Goal: Transaction & Acquisition: Obtain resource

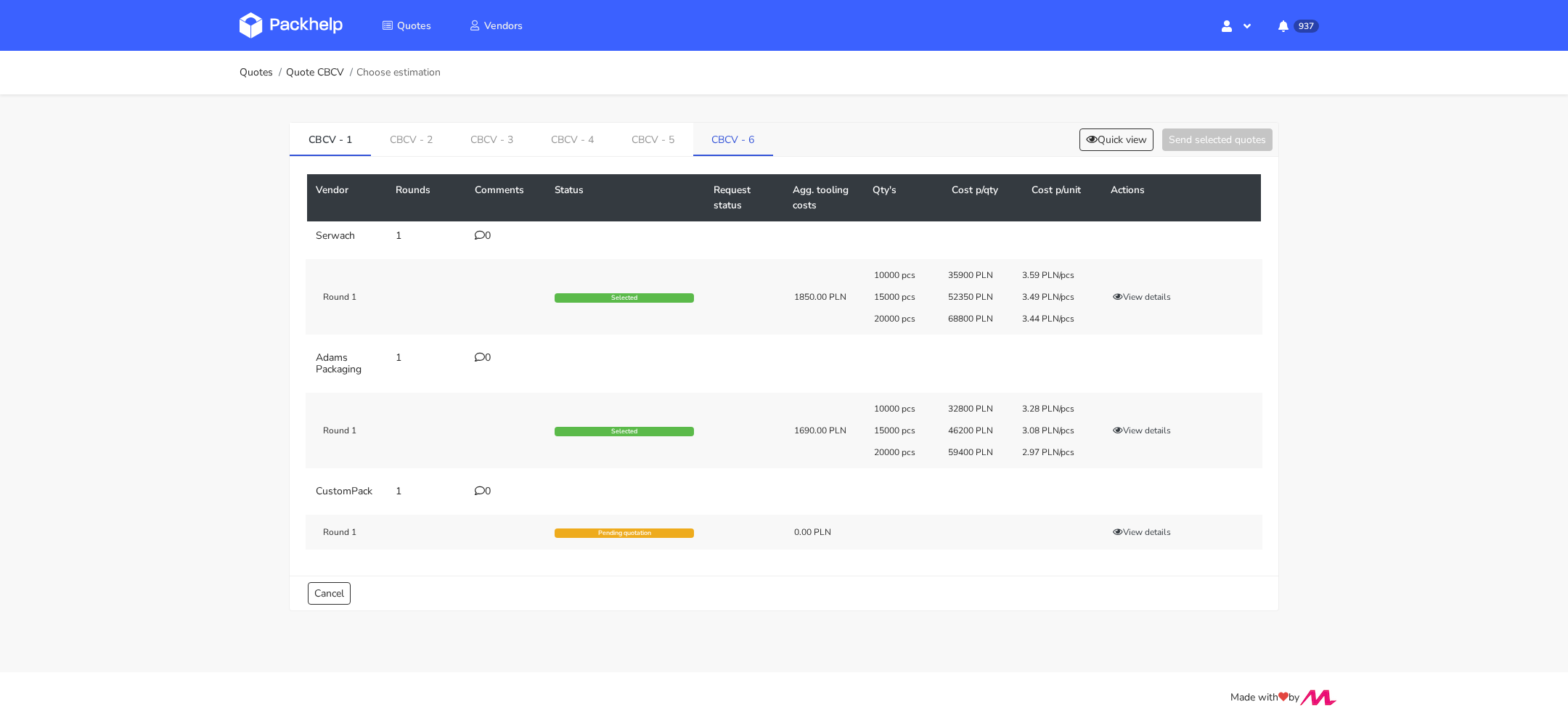
click at [717, 133] on link "CBCV - 6" at bounding box center [733, 139] width 81 height 32
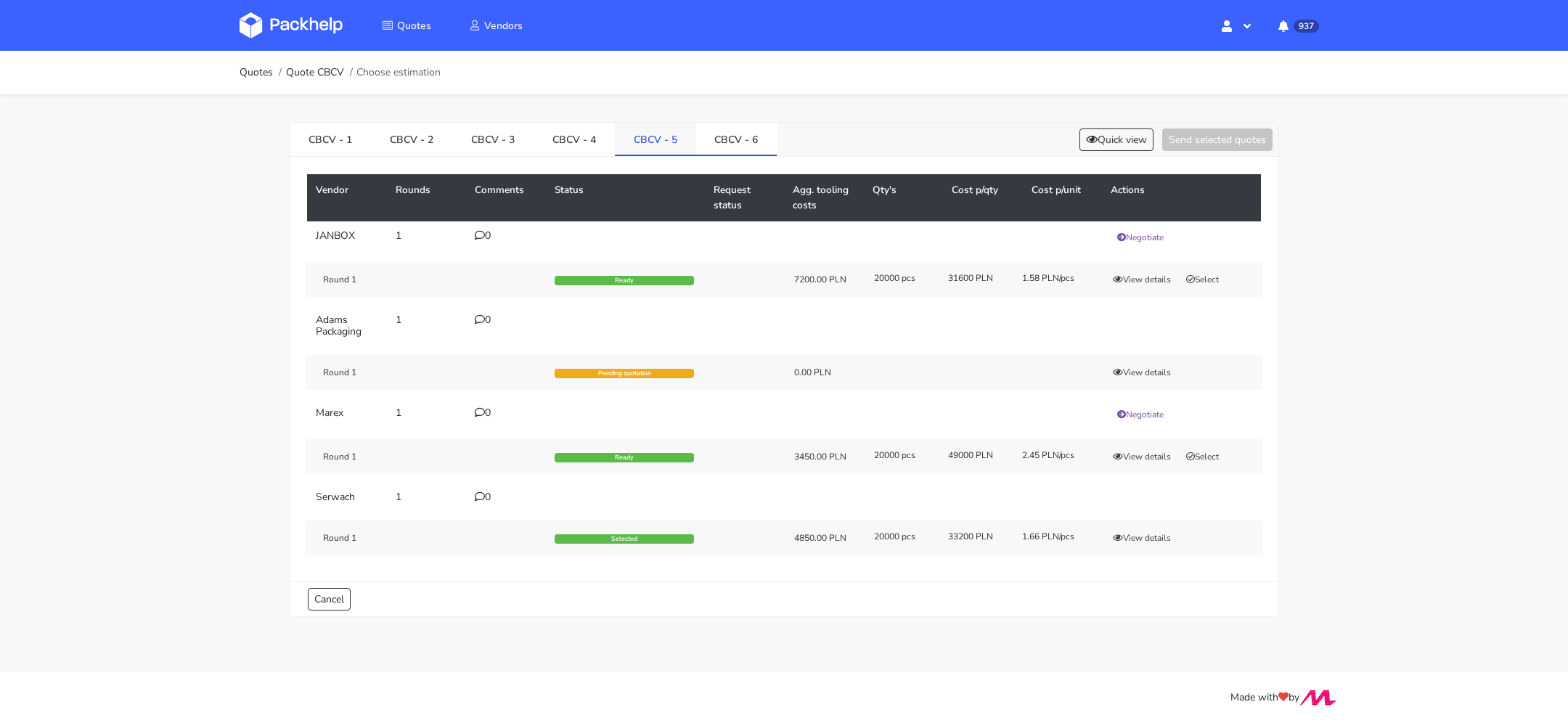
click at [648, 135] on link "CBCV - 5" at bounding box center [655, 139] width 81 height 32
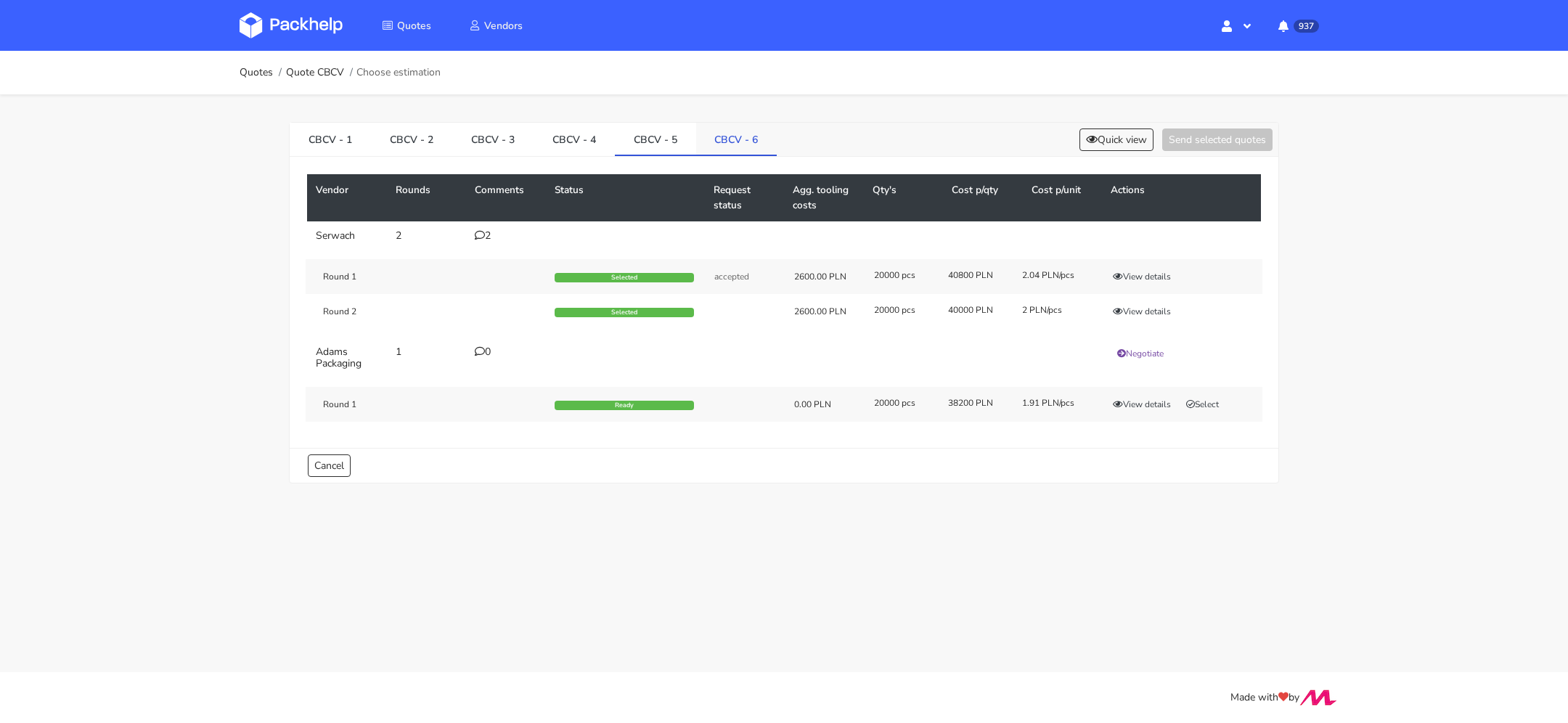
click at [725, 136] on link "CBCV - 6" at bounding box center [737, 139] width 81 height 32
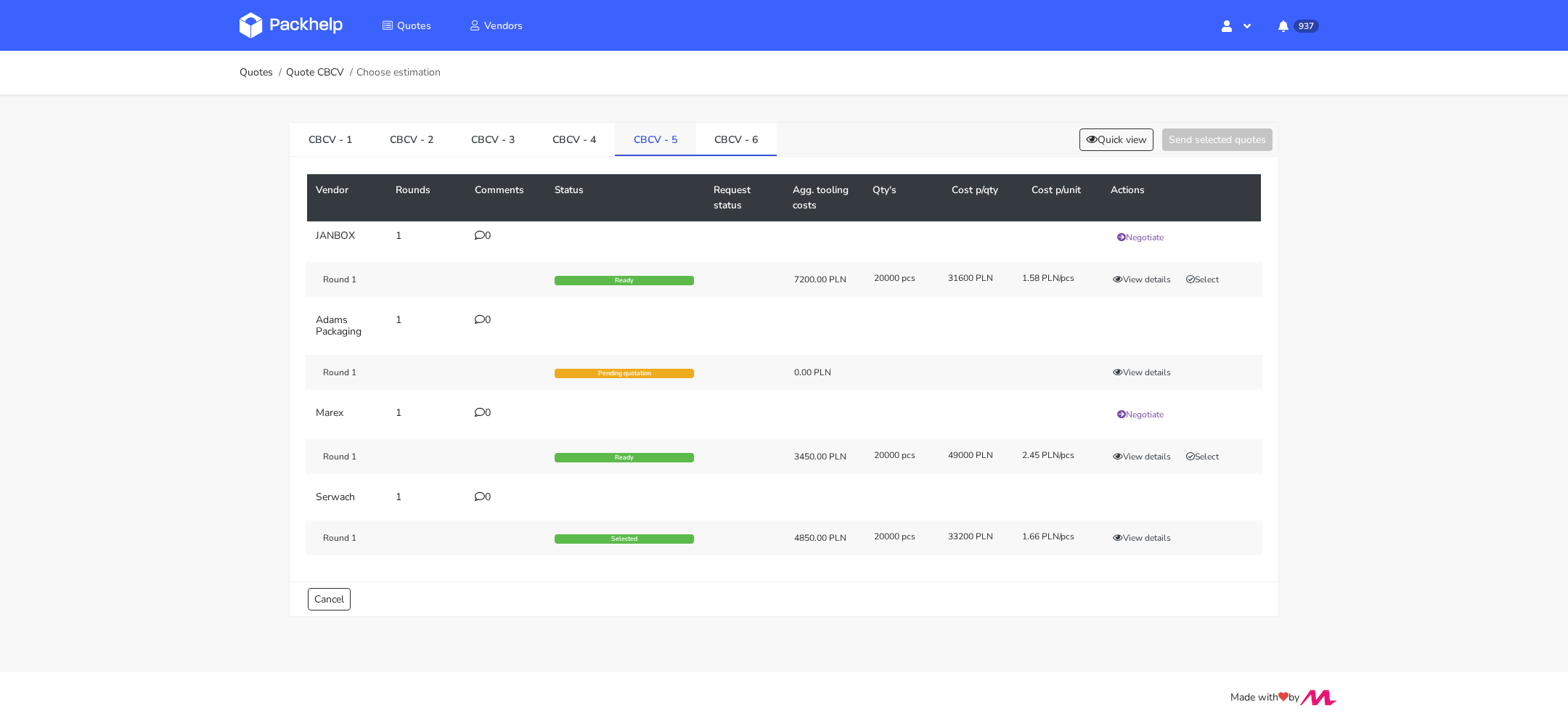
click at [633, 148] on link "CBCV - 5" at bounding box center [655, 139] width 81 height 32
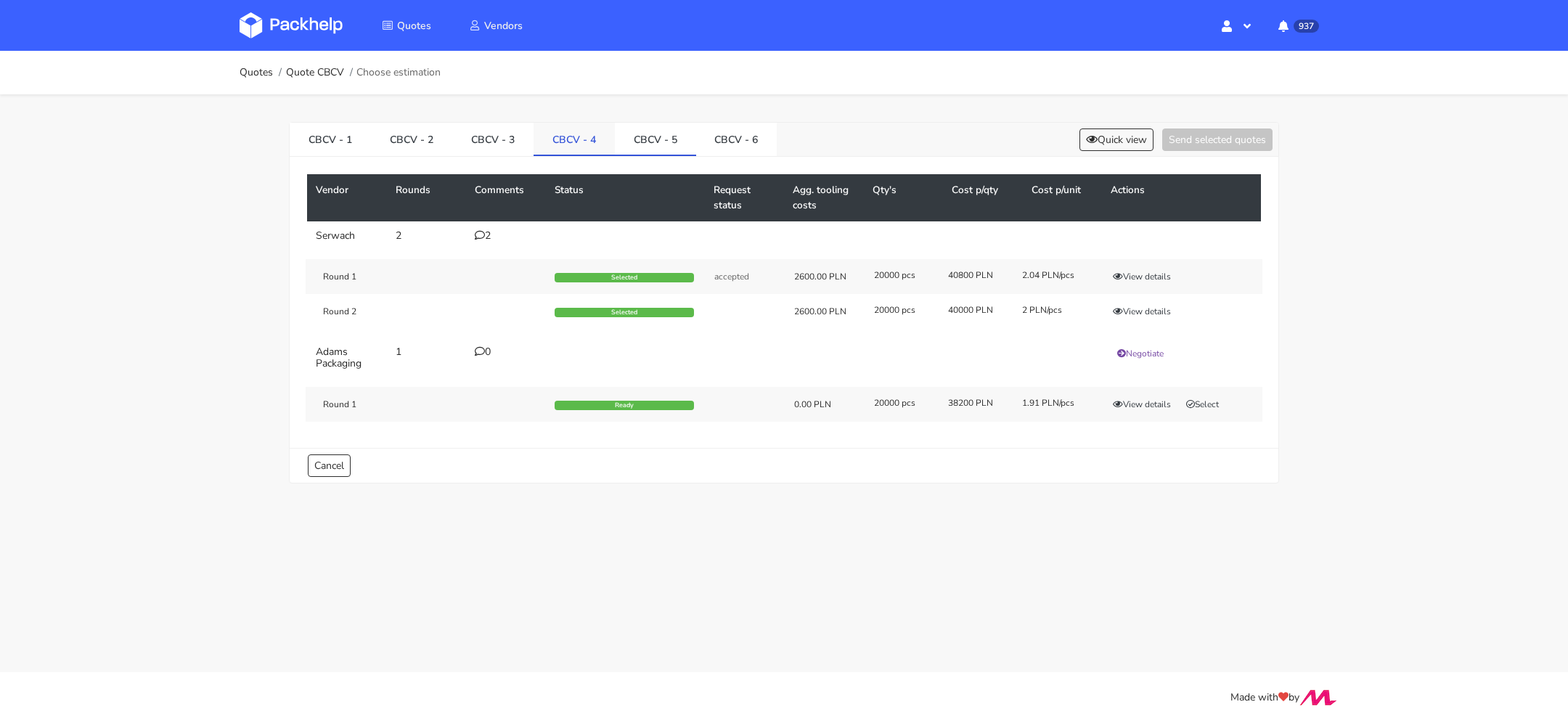
click at [537, 148] on link "CBCV - 4" at bounding box center [574, 139] width 81 height 32
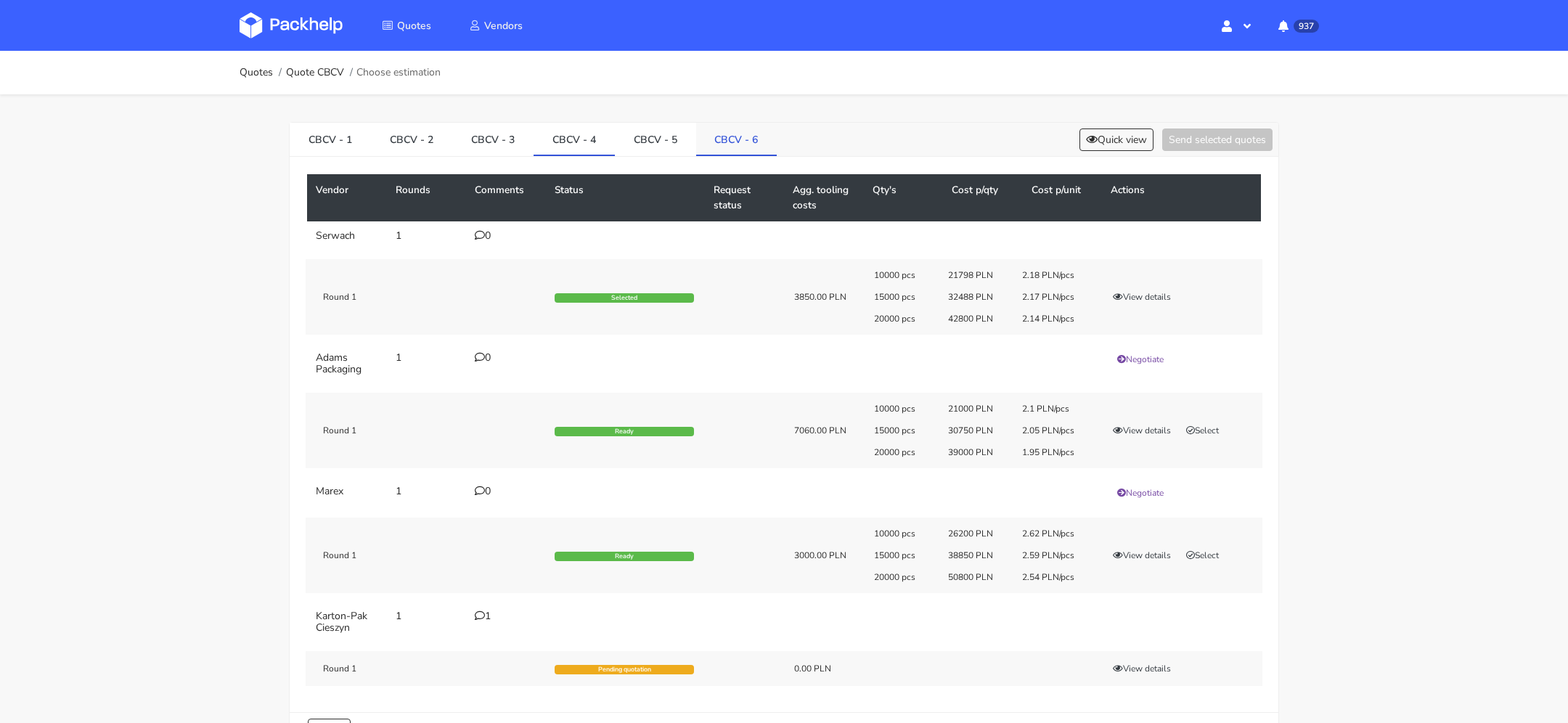
click at [746, 143] on link "CBCV - 6" at bounding box center [737, 139] width 81 height 32
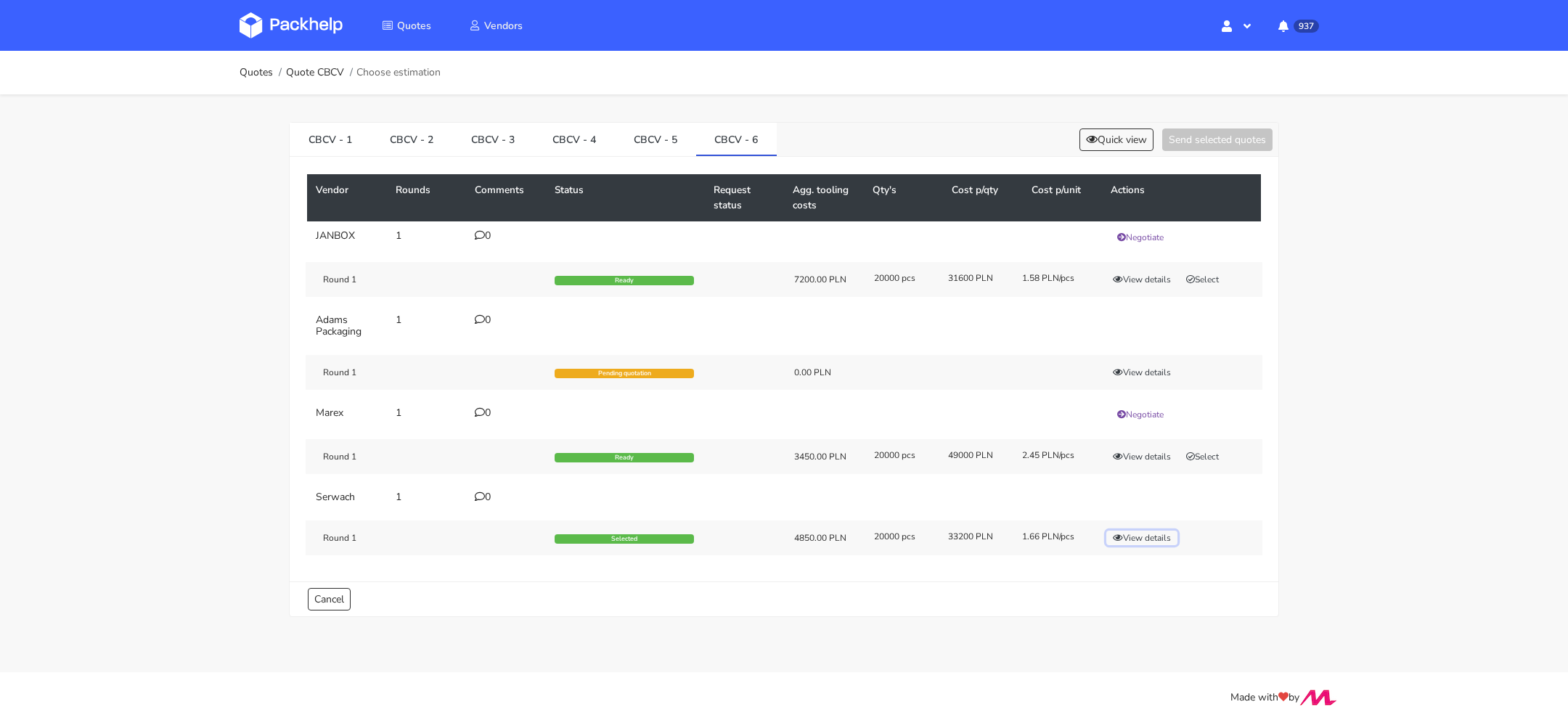
click at [1150, 535] on button "View details" at bounding box center [1143, 537] width 71 height 14
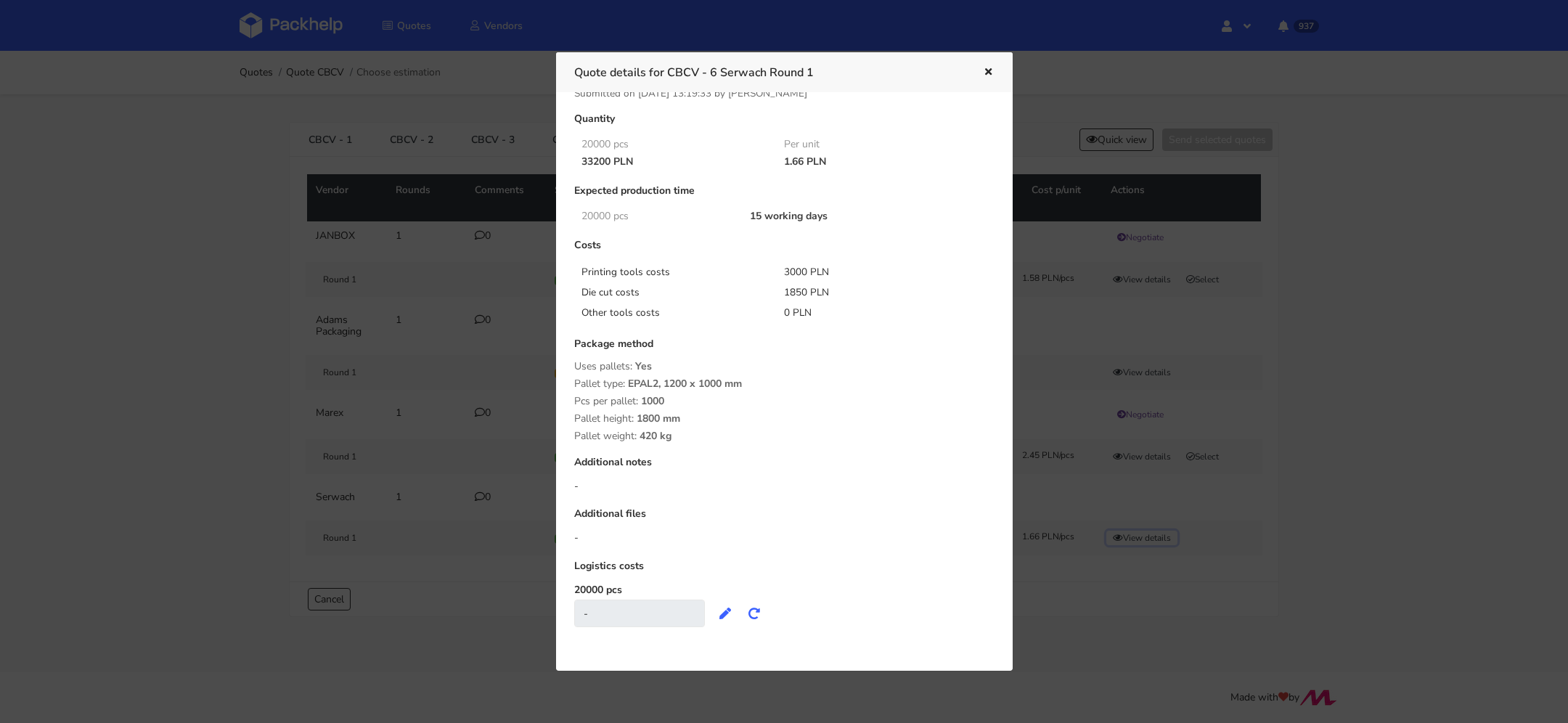
scroll to position [22, 0]
click at [984, 71] on icon "button" at bounding box center [989, 72] width 12 height 10
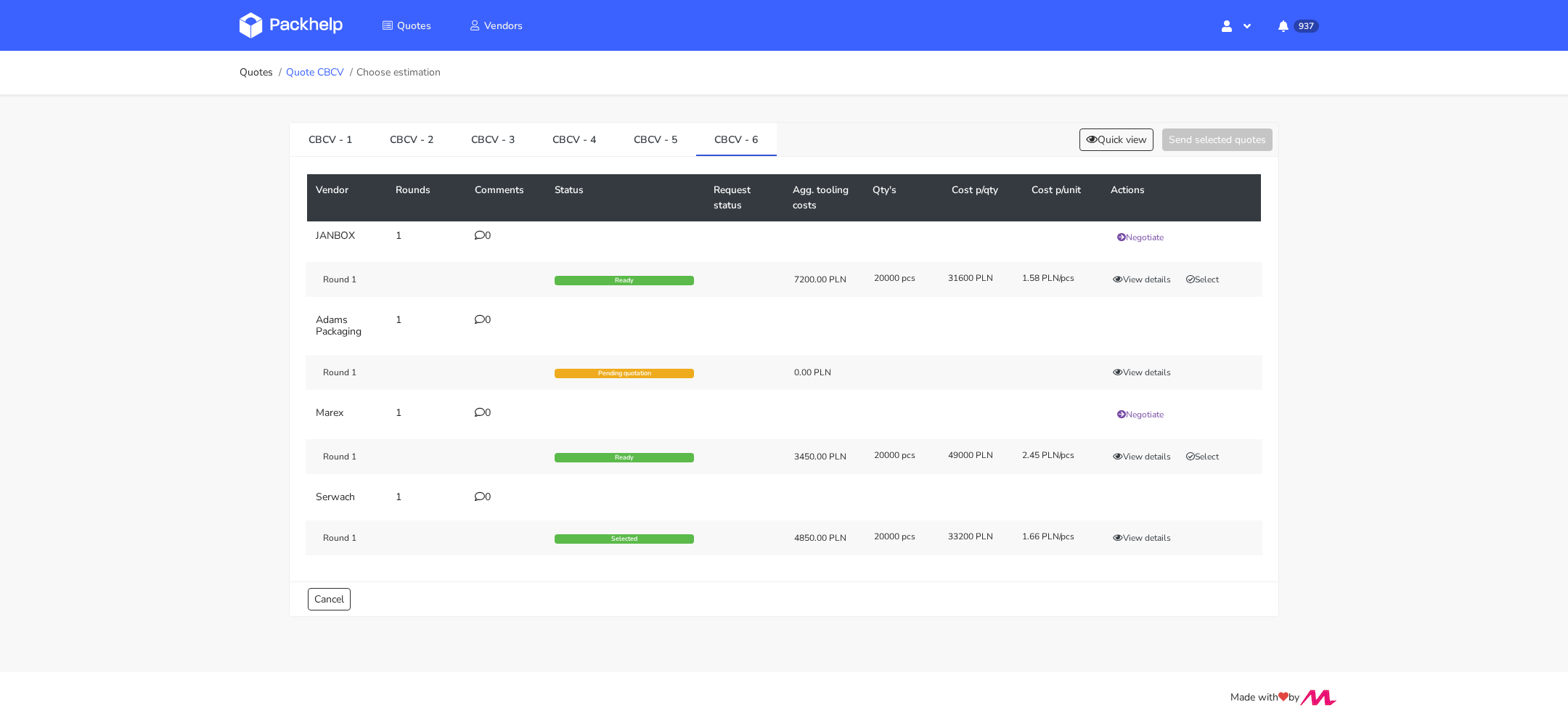
click at [312, 75] on link "Quote CBCV" at bounding box center [314, 72] width 58 height 12
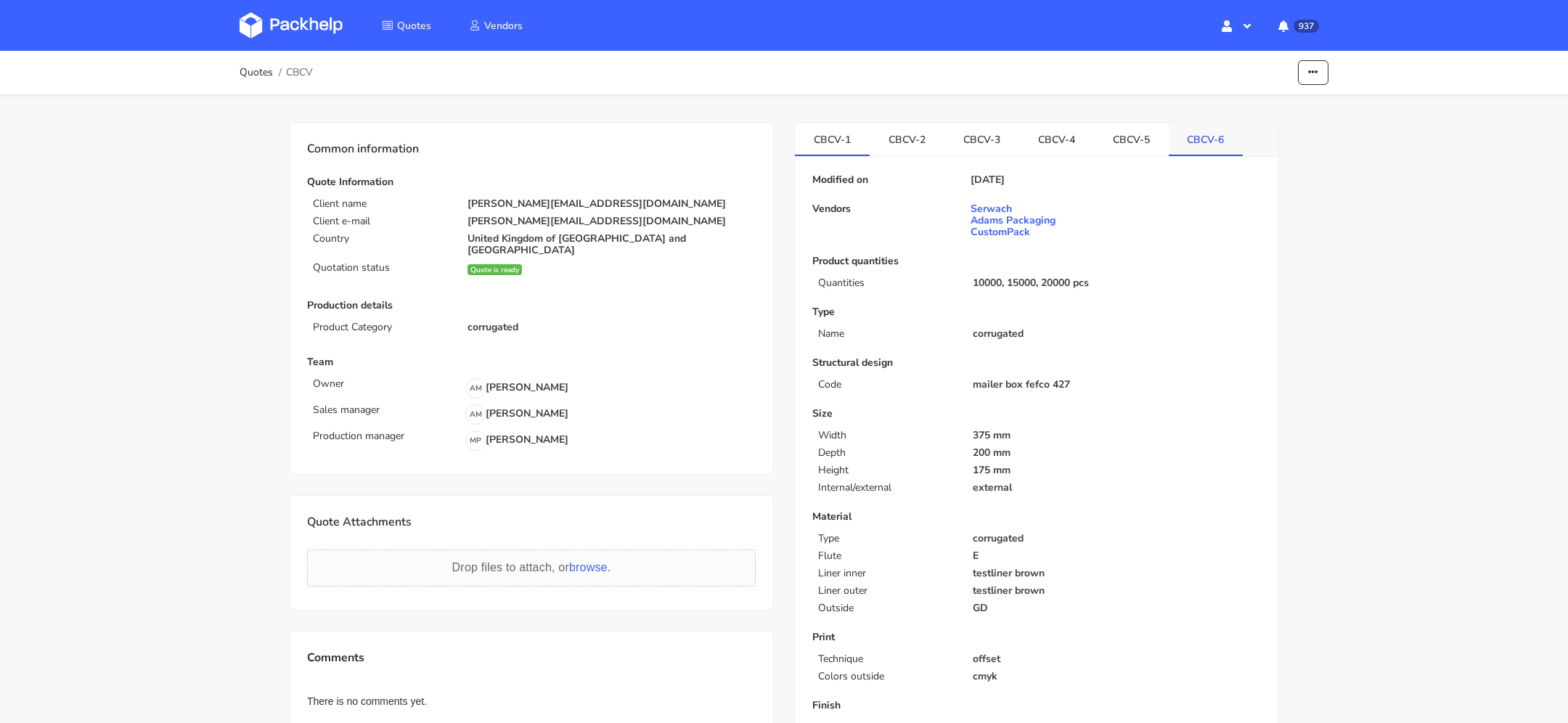
click at [1209, 137] on link "CBCV-6" at bounding box center [1207, 139] width 75 height 32
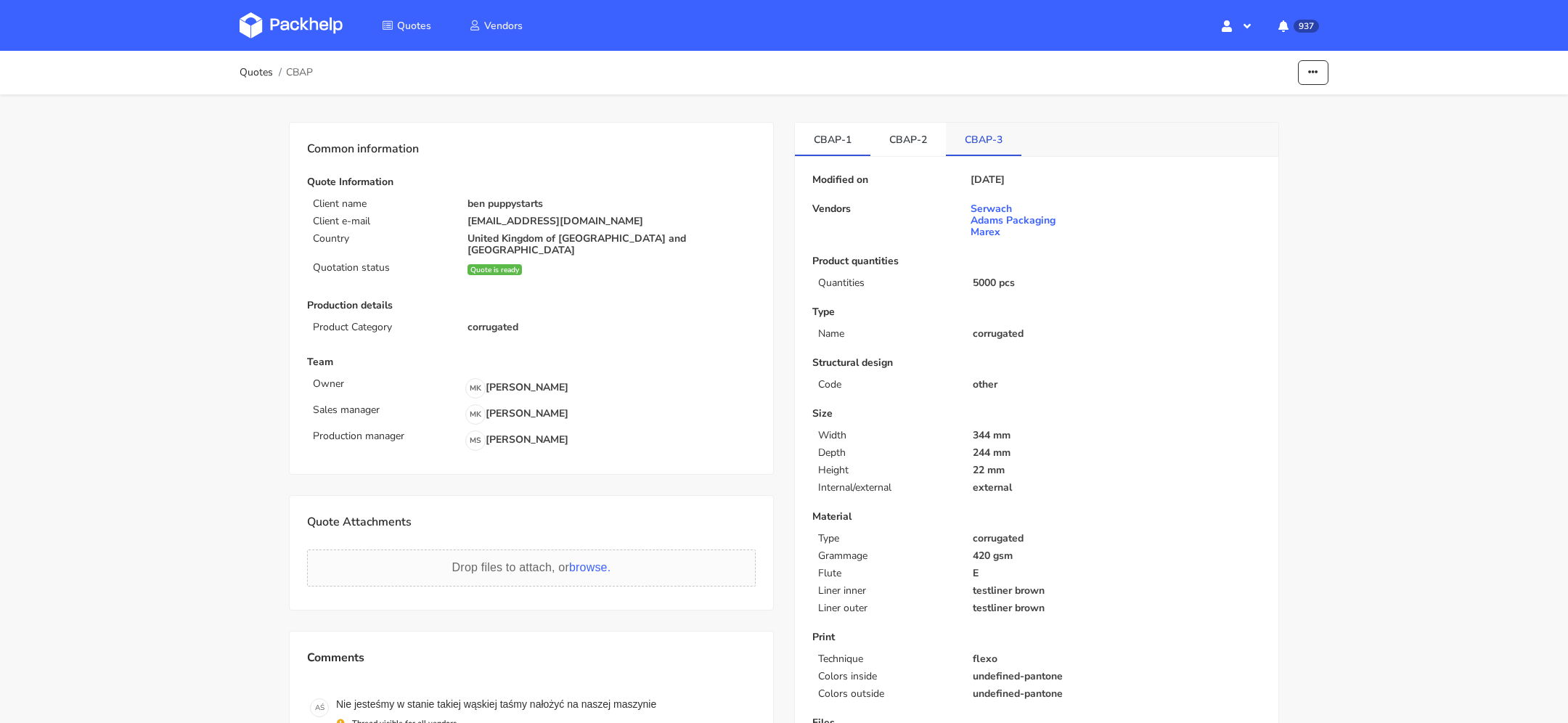
click at [962, 142] on link "CBAP-3" at bounding box center [983, 139] width 76 height 32
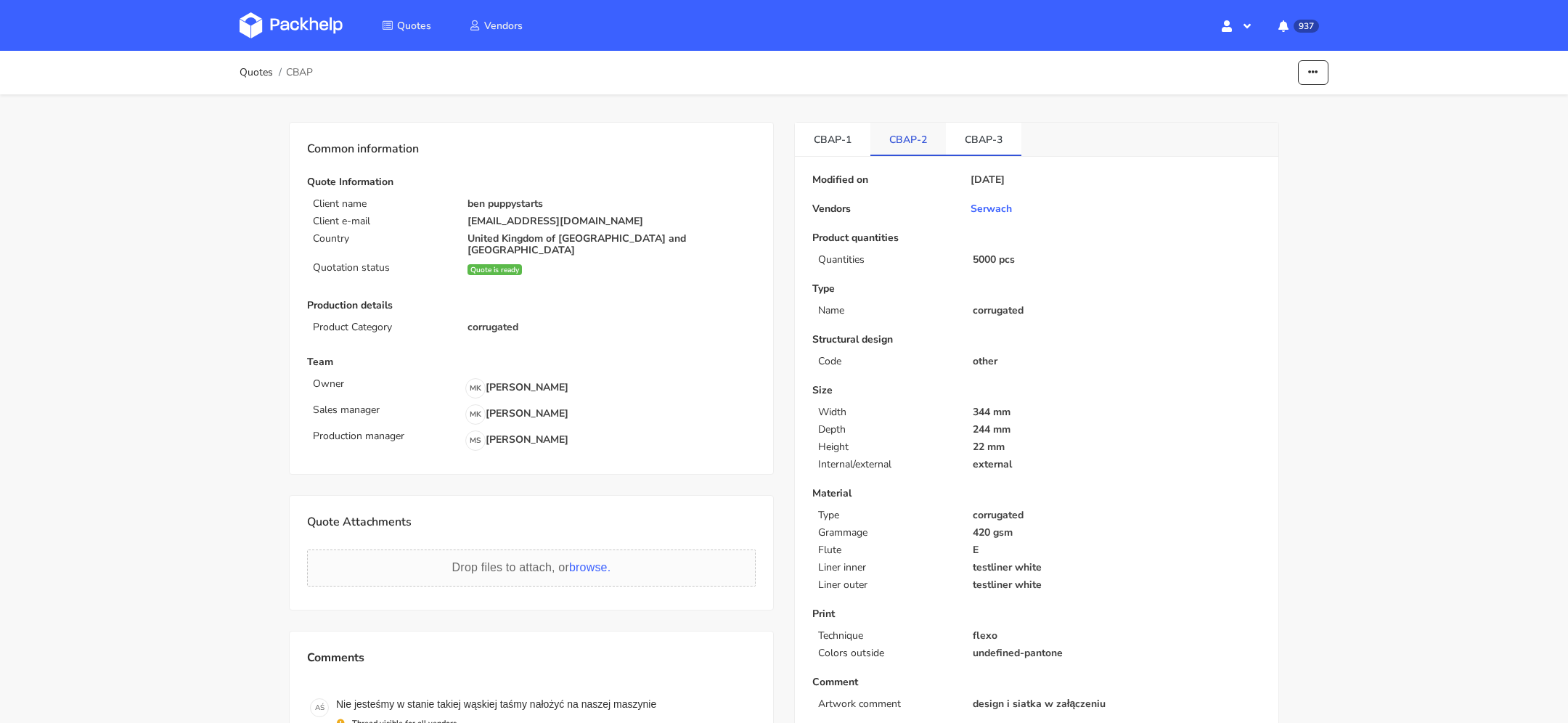
click at [897, 140] on link "CBAP-2" at bounding box center [908, 139] width 76 height 32
click at [974, 136] on link "CBAP-3" at bounding box center [983, 139] width 76 height 32
click at [909, 136] on link "CBAP-2" at bounding box center [908, 139] width 76 height 32
click at [978, 136] on link "CBAP-3" at bounding box center [983, 139] width 76 height 32
click at [923, 136] on link "CBAP-2" at bounding box center [908, 139] width 76 height 32
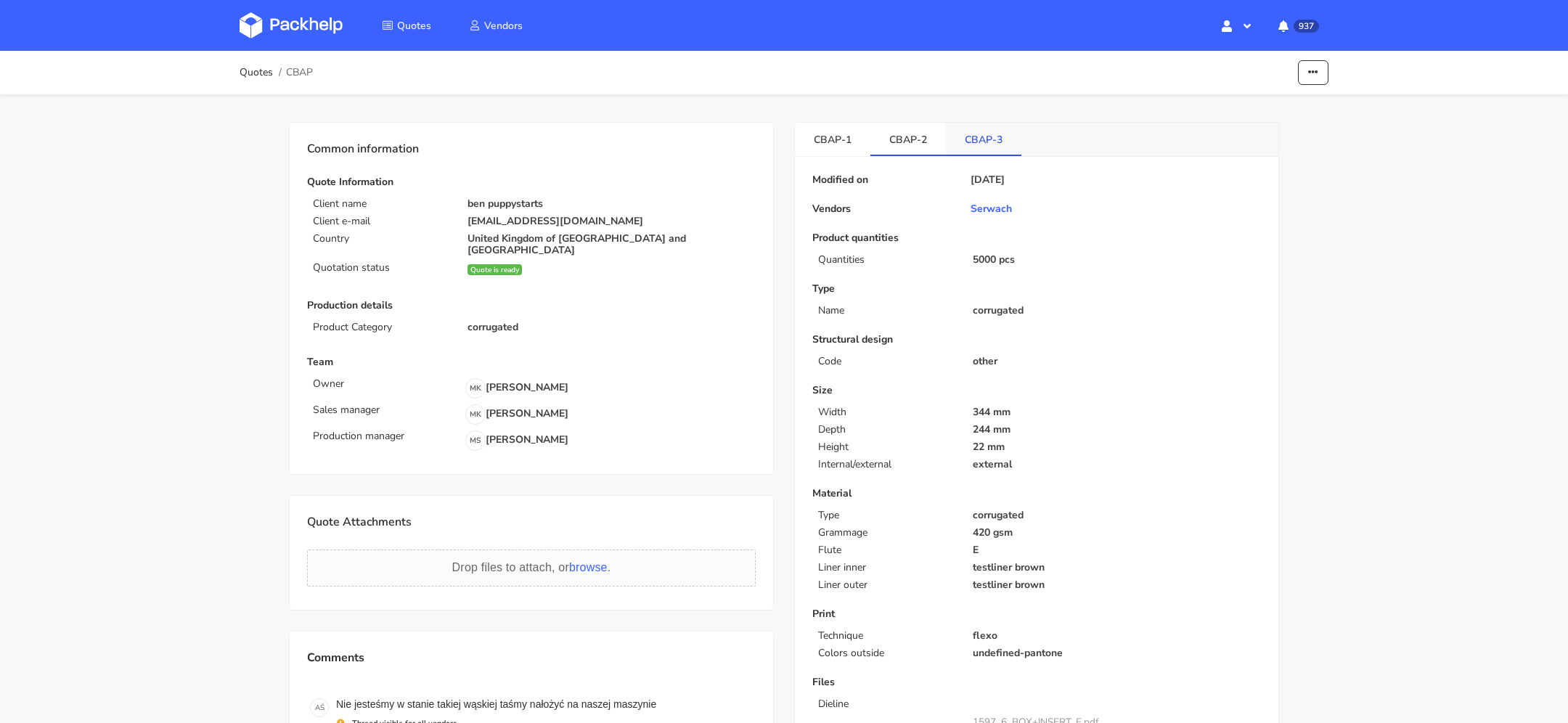
click at [973, 136] on link "CBAP-3" at bounding box center [983, 139] width 76 height 32
click at [925, 136] on link "CBAP-2" at bounding box center [908, 139] width 76 height 32
click at [820, 138] on link "CBAP-1" at bounding box center [832, 139] width 76 height 32
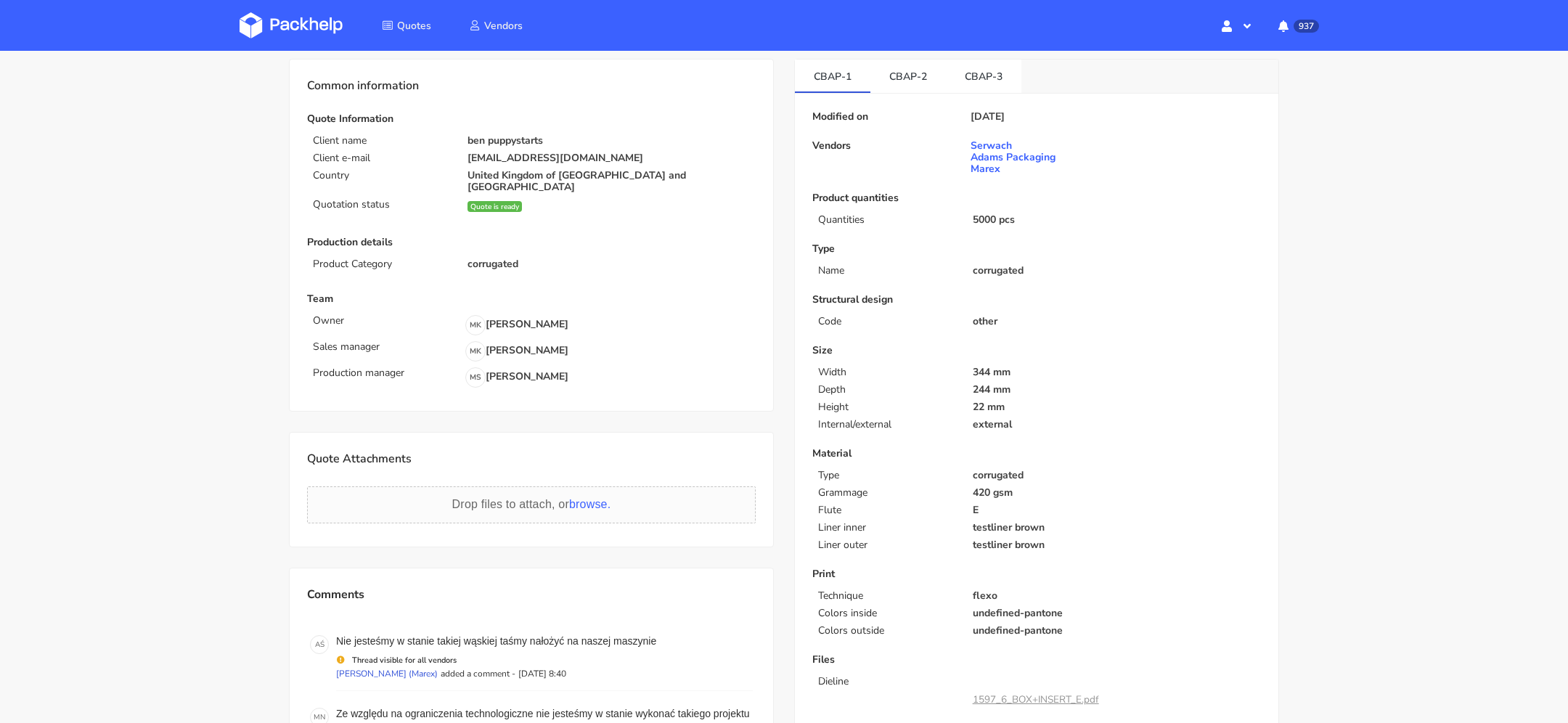
scroll to position [14, 0]
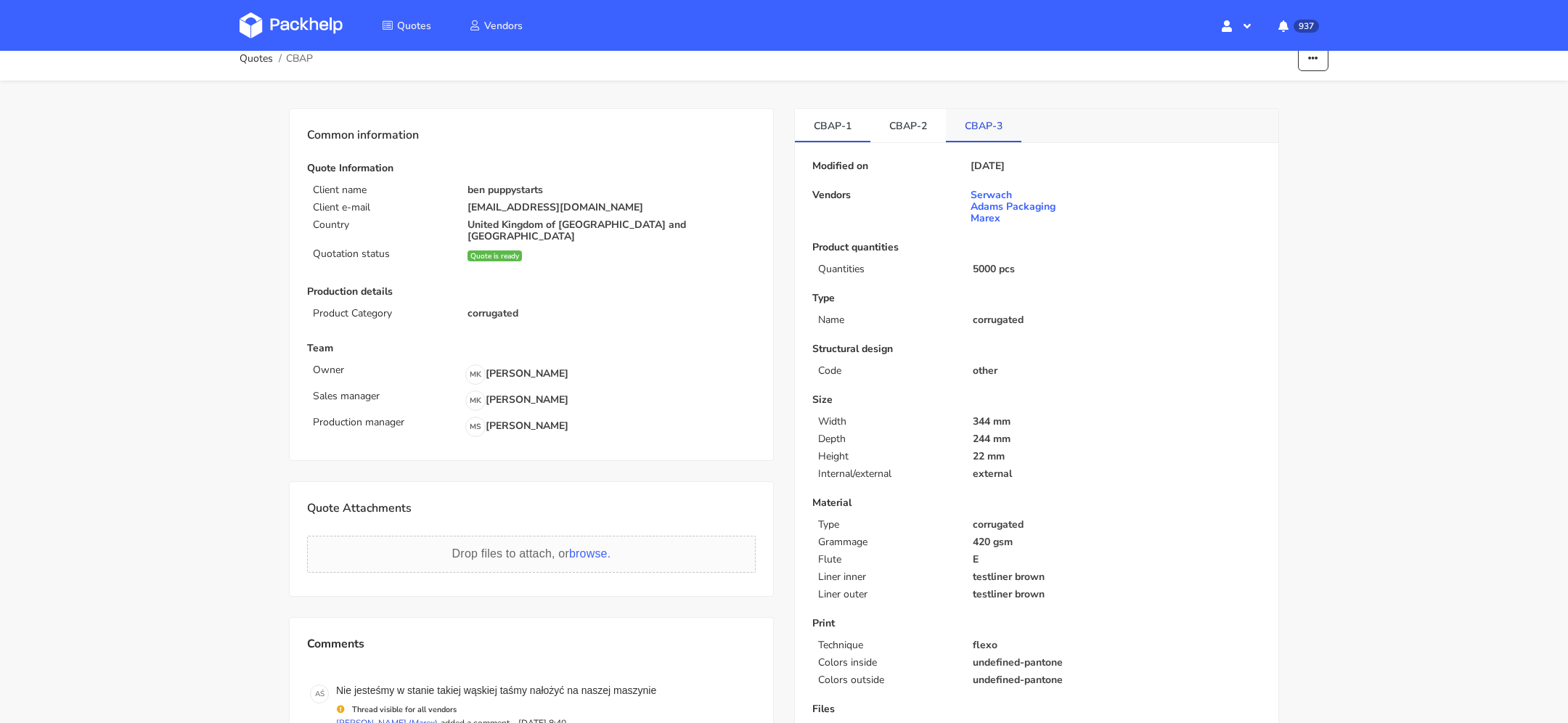
click at [974, 129] on link "CBAP-3" at bounding box center [983, 125] width 76 height 32
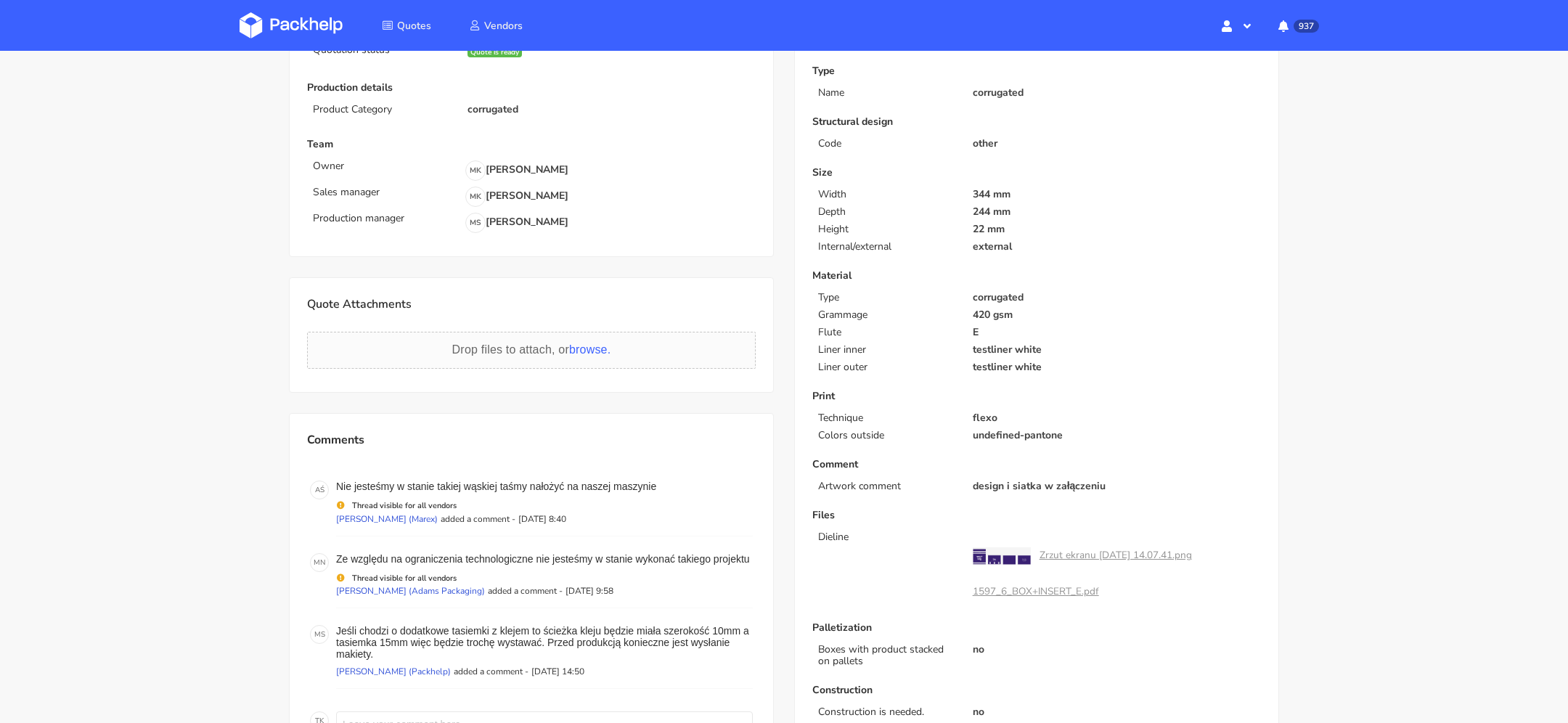
scroll to position [0, 0]
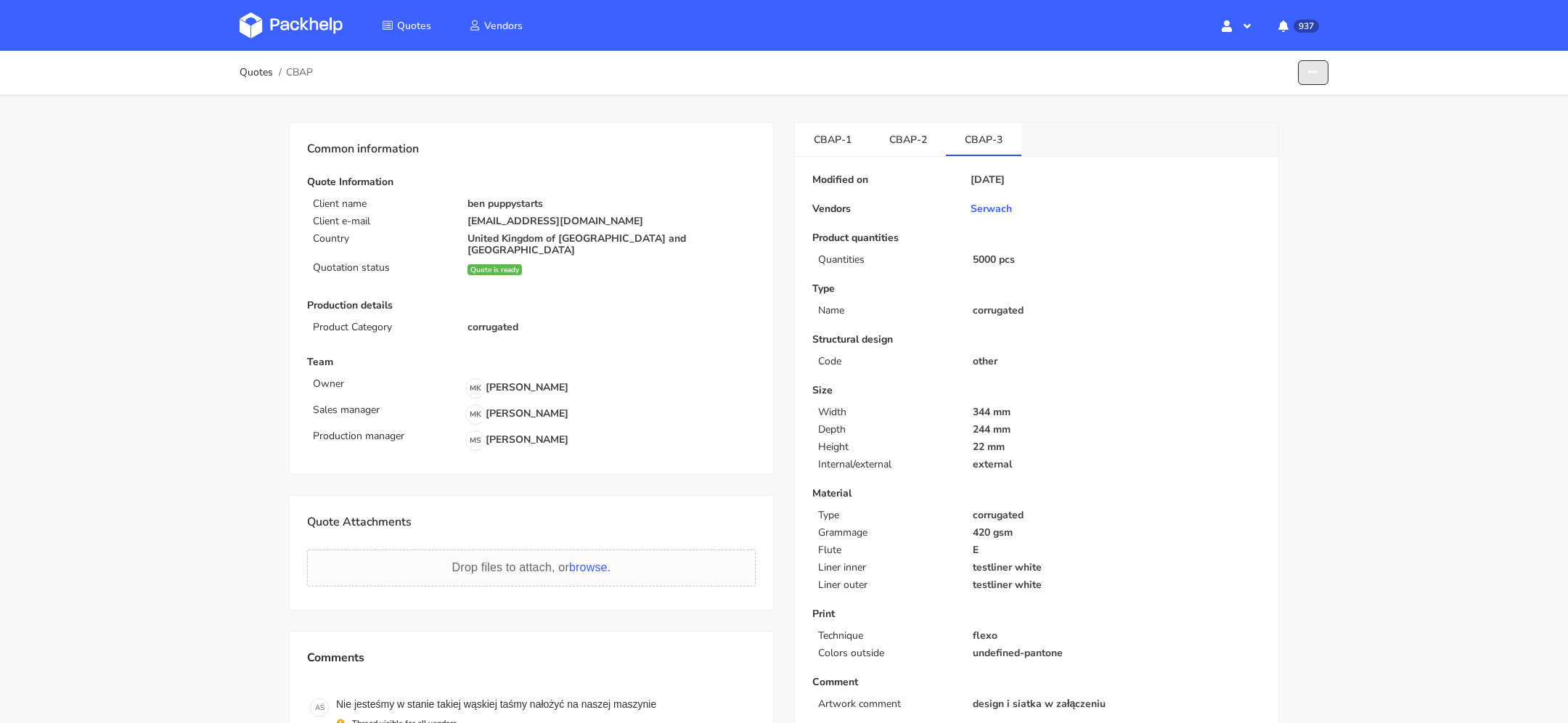
click at [1317, 66] on button "button" at bounding box center [1313, 73] width 30 height 26
click at [1289, 164] on link "Show estimations" at bounding box center [1257, 158] width 128 height 24
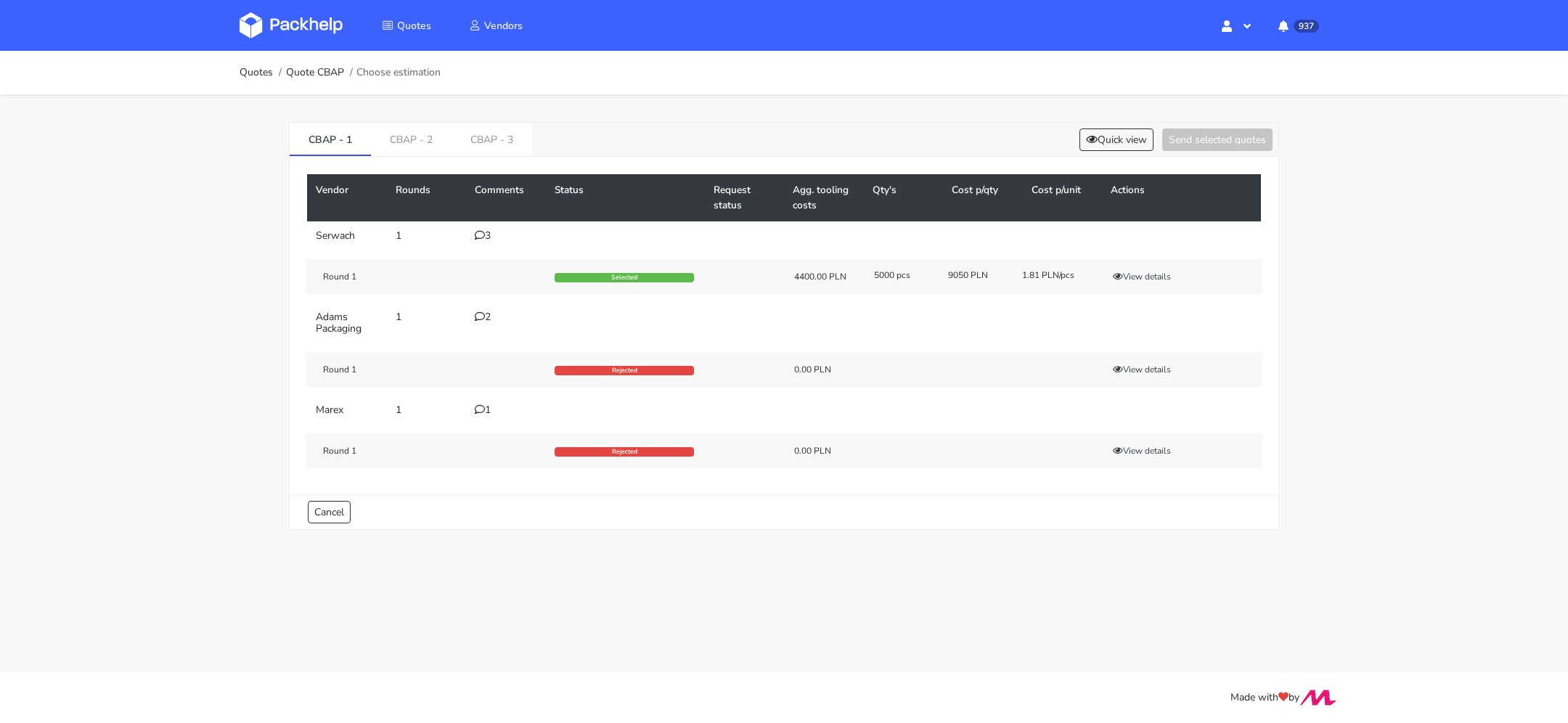
click at [470, 119] on div "CBAP - 1 CBAP - 2 CBAP - 3 Quick view Send selected quotes Vendor Rounds Commen…" at bounding box center [784, 322] width 1046 height 456
click at [475, 129] on link "CBAP - 3" at bounding box center [492, 139] width 81 height 32
click at [484, 230] on div "6" at bounding box center [506, 236] width 62 height 12
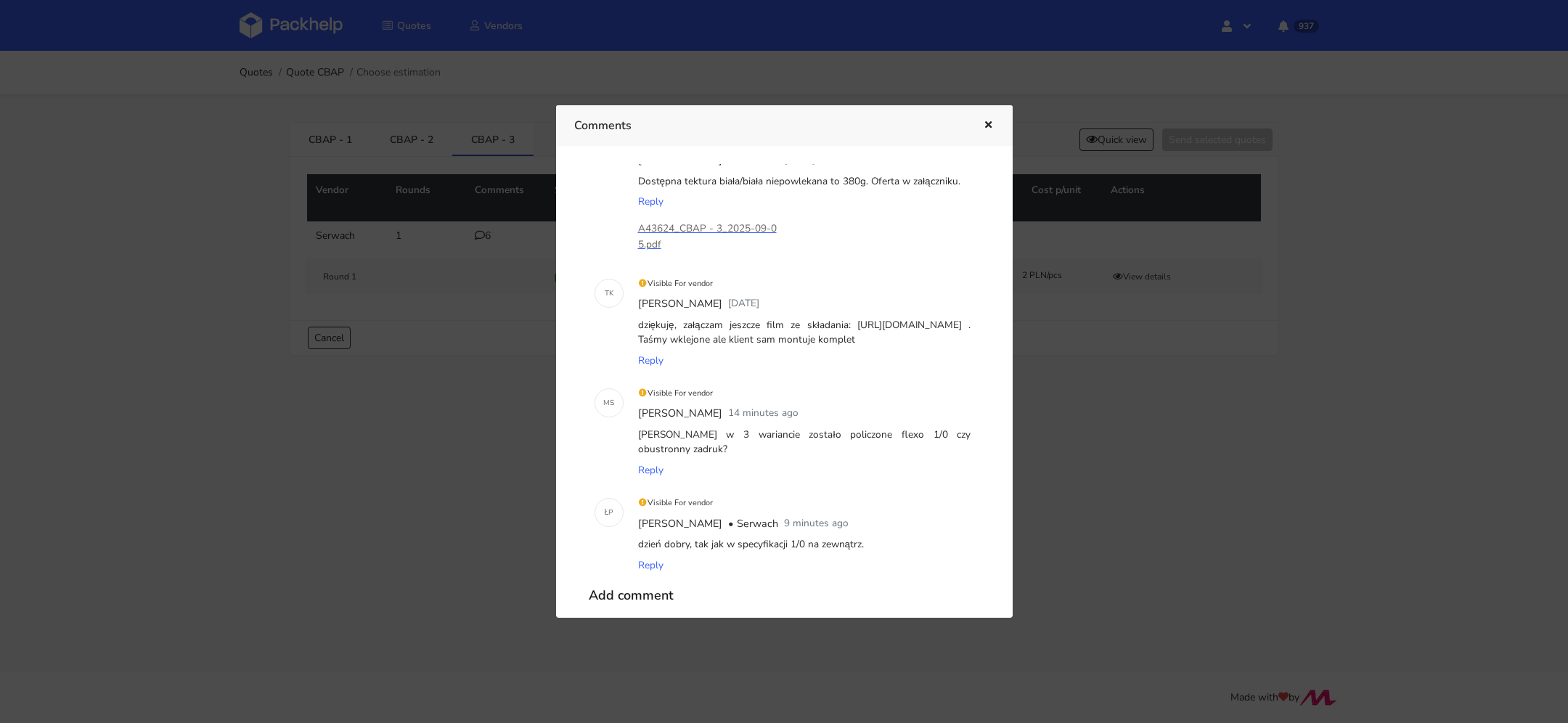
scroll to position [266, 0]
click at [985, 119] on button "button" at bounding box center [987, 125] width 16 height 19
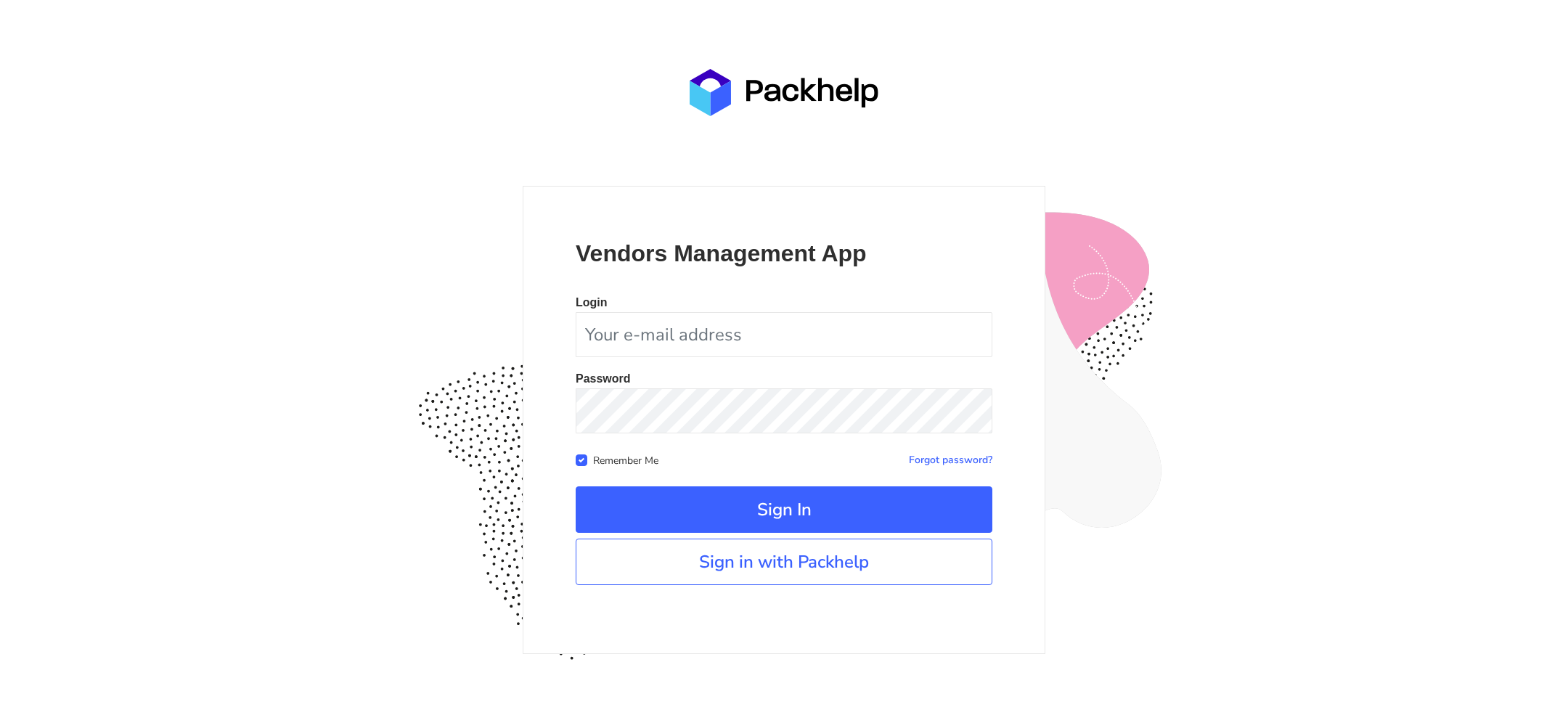
click at [731, 571] on link "Sign in with Packhelp" at bounding box center [784, 561] width 416 height 46
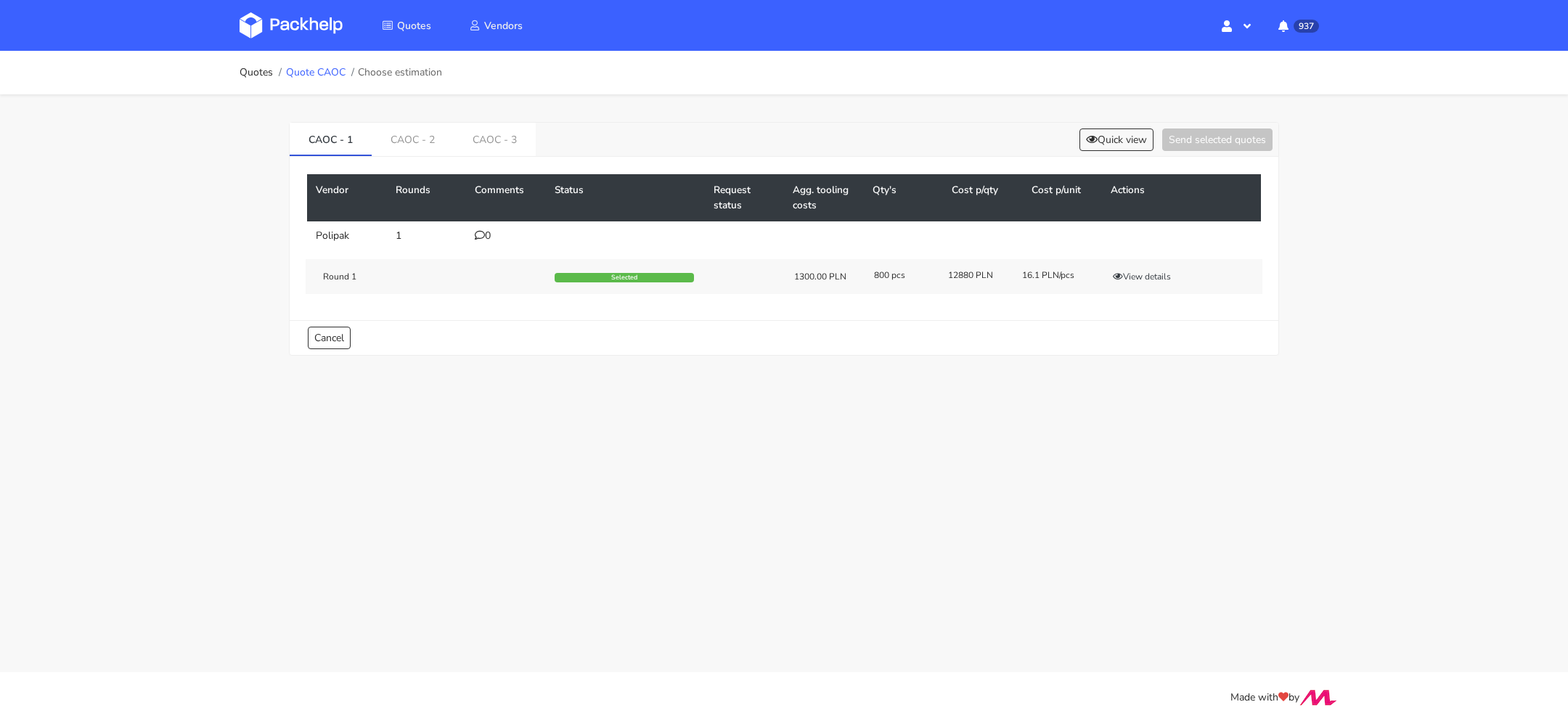
click at [324, 68] on link "Quote CAOC" at bounding box center [315, 72] width 60 height 12
